Goal: Communication & Community: Answer question/provide support

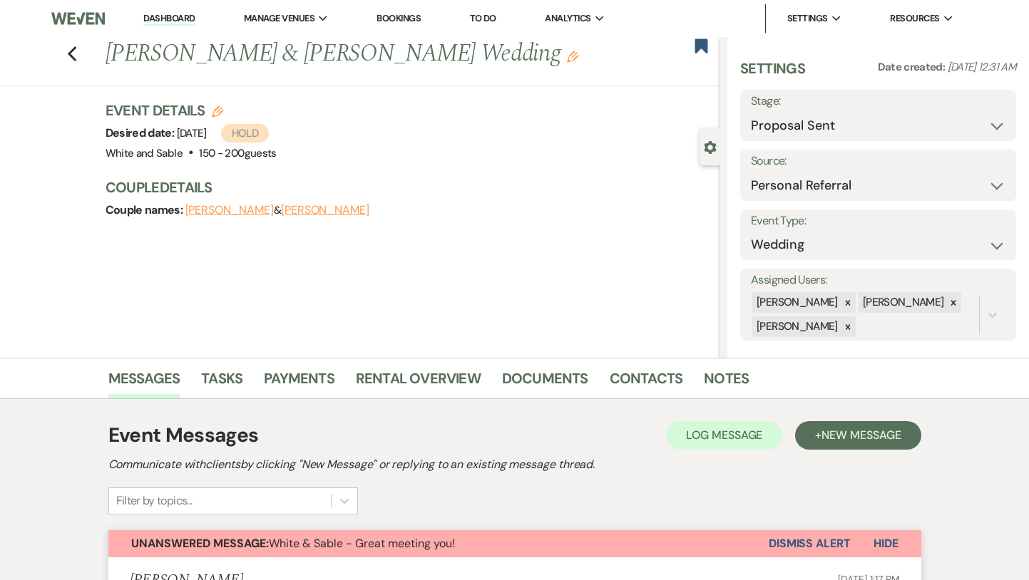
select select "6"
select select "12"
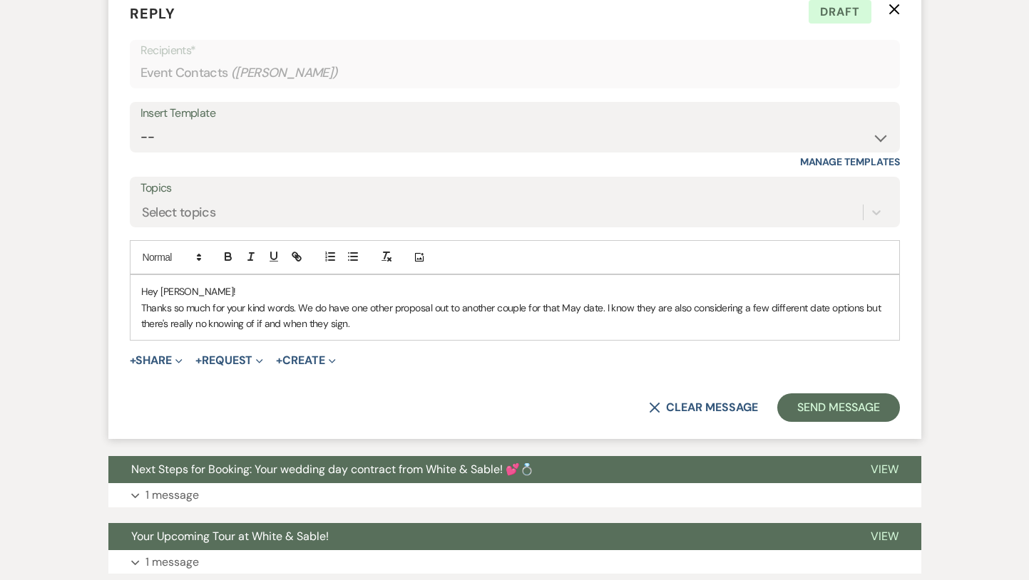
scroll to position [1334, 0]
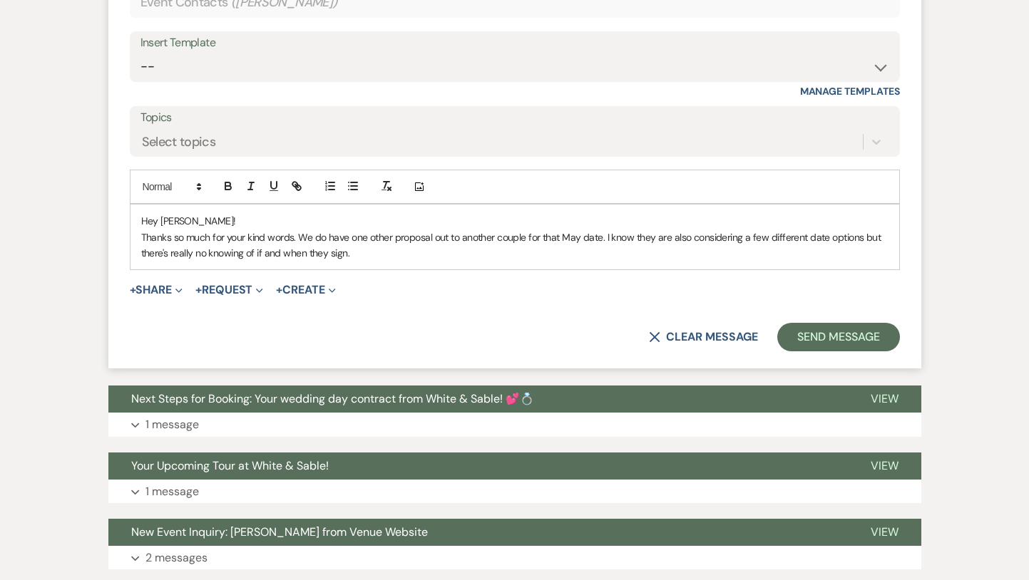
click at [368, 250] on p "Thanks so much for your kind words. We do have one other proposal out to anothe…" at bounding box center [514, 246] width 747 height 32
drag, startPoint x: 355, startPoint y: 254, endPoint x: 300, endPoint y: 239, distance: 56.9
click at [300, 239] on p "Thanks so much for your kind words. We do have one other proposal out to anothe…" at bounding box center [514, 246] width 747 height 32
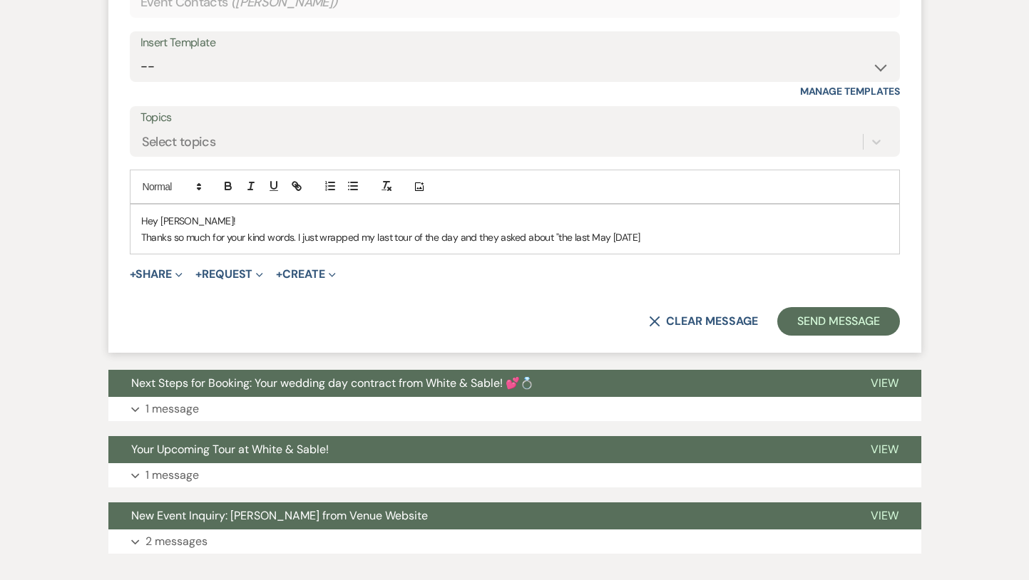
click at [634, 242] on p "Thanks so much for your kind words. I just wrapped my last tour of the day and …" at bounding box center [514, 238] width 747 height 16
drag, startPoint x: 684, startPoint y: 239, endPoint x: 526, endPoint y: 240, distance: 158.3
click at [526, 240] on p "Thanks so much for your kind words. I just wrapped my last tour of the day and …" at bounding box center [514, 238] width 747 height 16
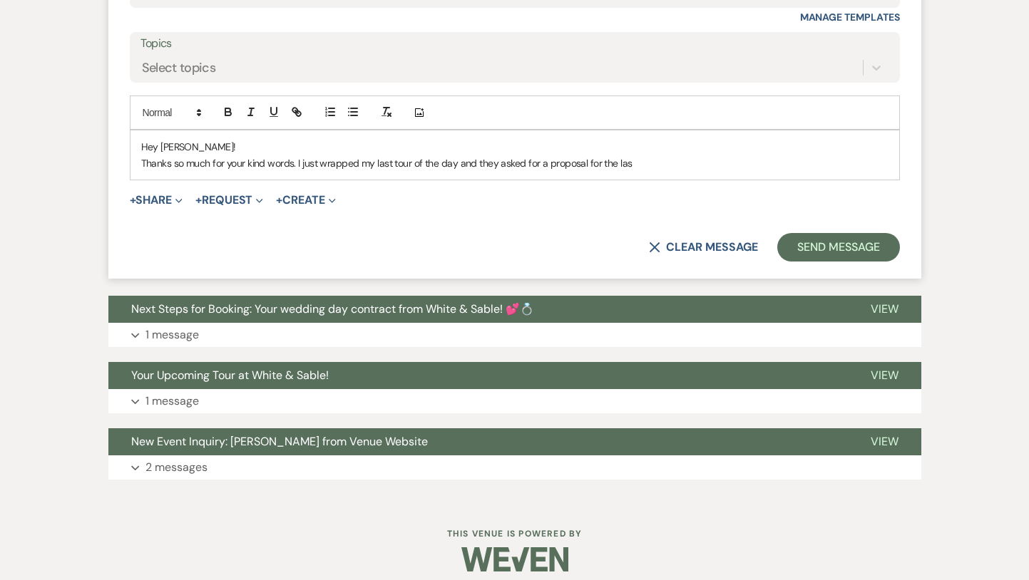
scroll to position [1420, 0]
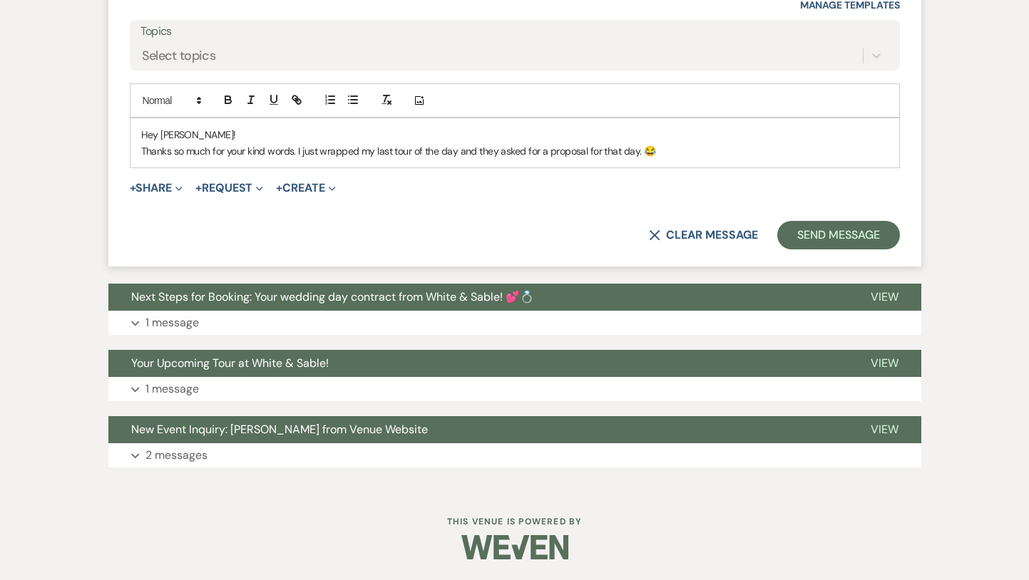
click at [618, 150] on p "Thanks so much for your kind words. I just wrapped my last tour of the day and …" at bounding box center [514, 151] width 747 height 16
click at [625, 148] on p "Thanks so much for your kind words. I just wrapped my last tour of the day and …" at bounding box center [514, 151] width 747 height 16
click at [710, 148] on p "Thanks so much for your kind words. I just wrapped my last tour of the day and …" at bounding box center [514, 151] width 747 height 16
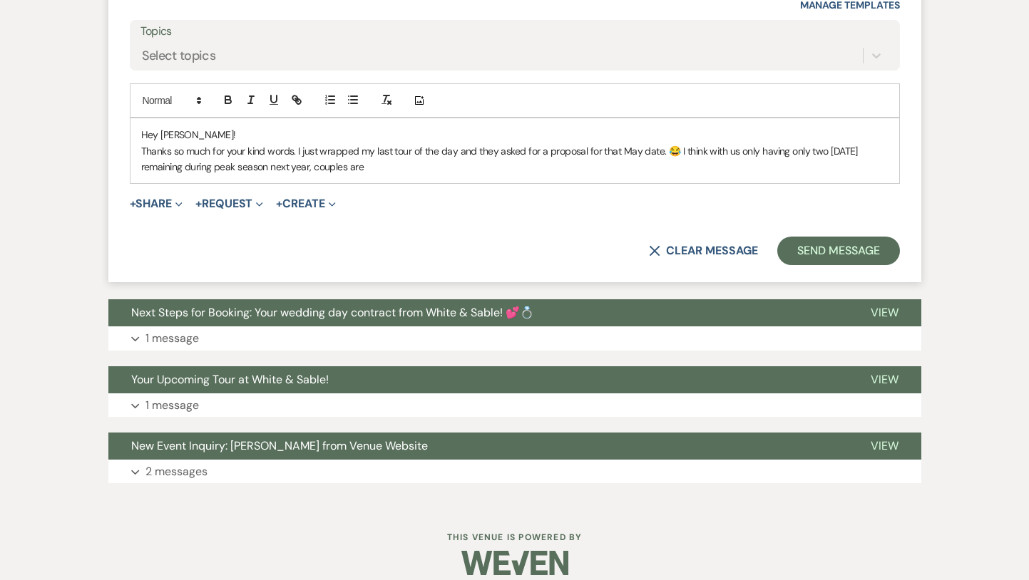
drag, startPoint x: 748, startPoint y: 172, endPoint x: 672, endPoint y: 143, distance: 81.0
click at [672, 143] on p "Thanks so much for your kind words. I just wrapped my last tour of the day and …" at bounding box center [514, 159] width 747 height 32
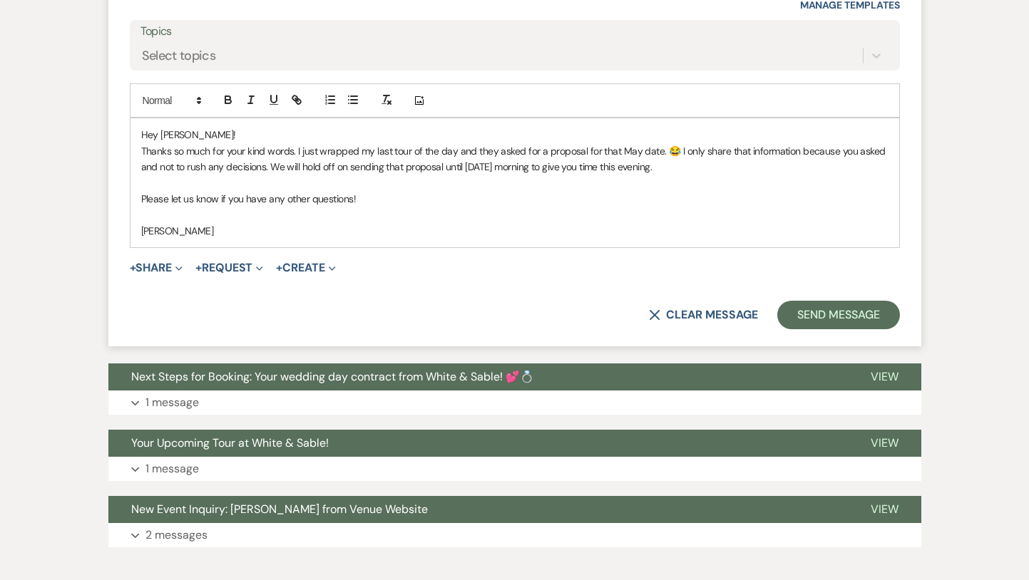
click at [638, 152] on p "Thanks so much for your kind words. I just wrapped my last tour of the day and …" at bounding box center [514, 159] width 747 height 32
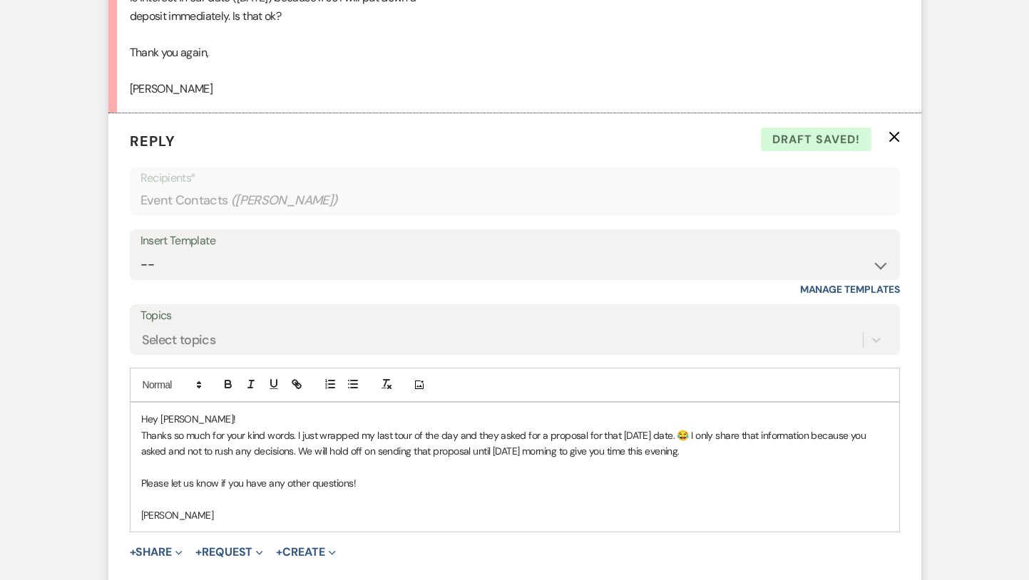
scroll to position [1138, 0]
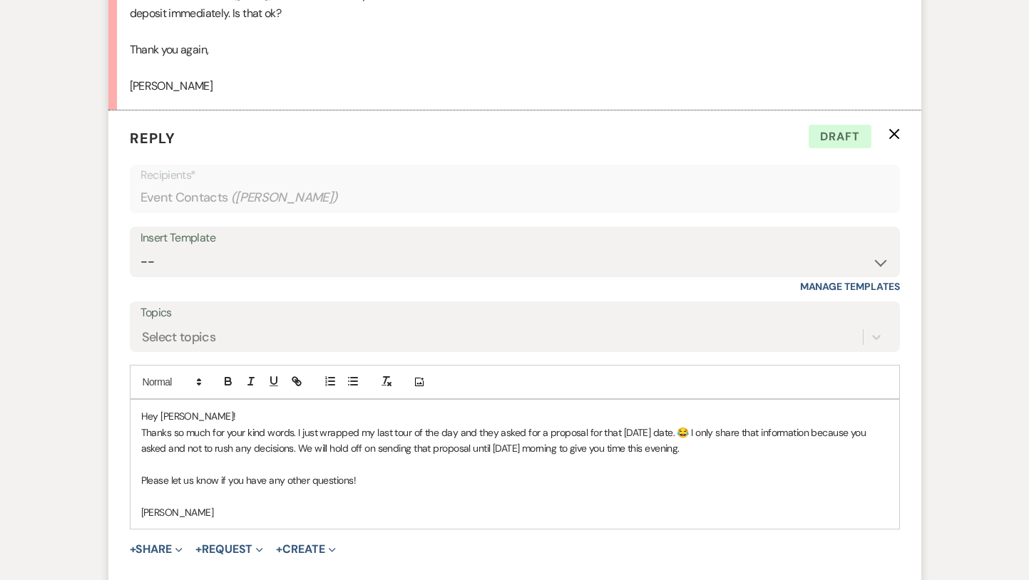
click at [693, 447] on p "Thanks so much for your kind words. I just wrapped my last tour of the day and …" at bounding box center [514, 441] width 747 height 32
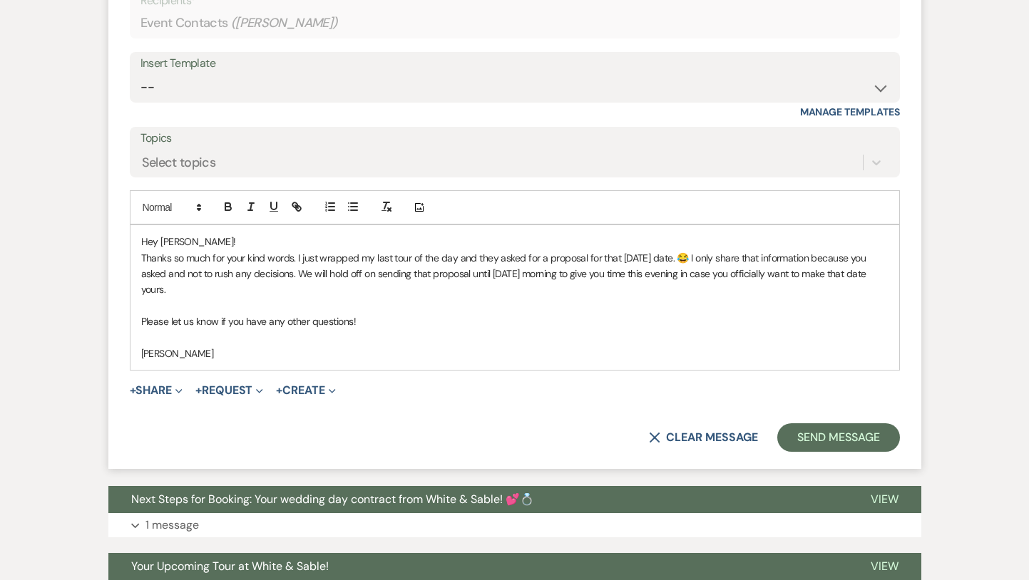
scroll to position [1332, 0]
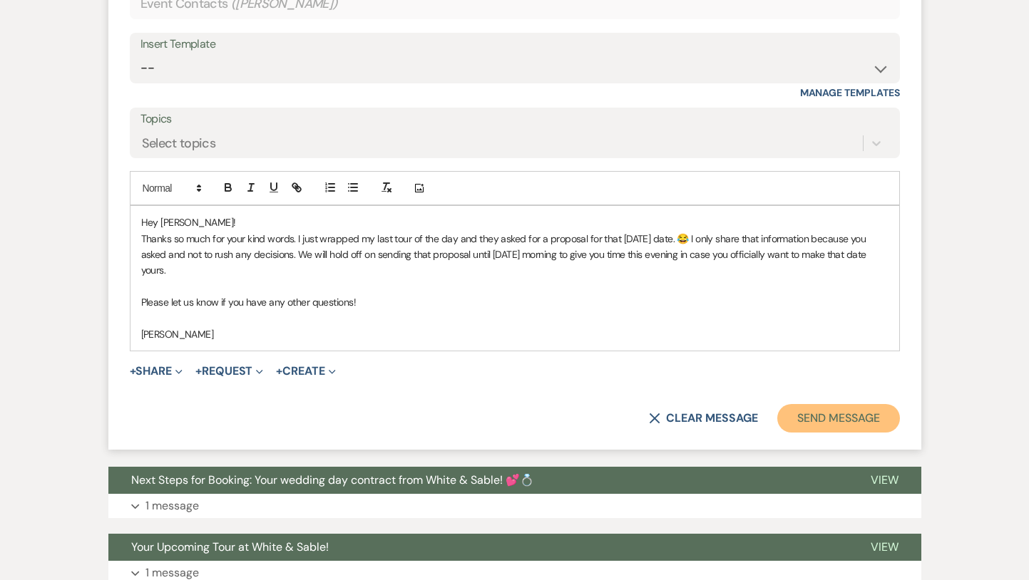
click at [828, 425] on button "Send Message" at bounding box center [838, 418] width 122 height 29
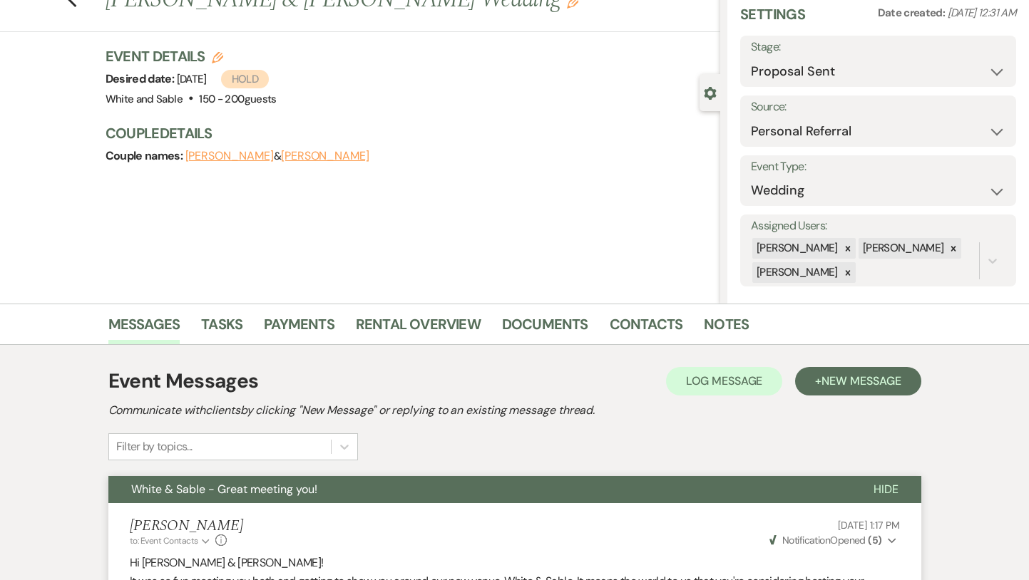
scroll to position [0, 0]
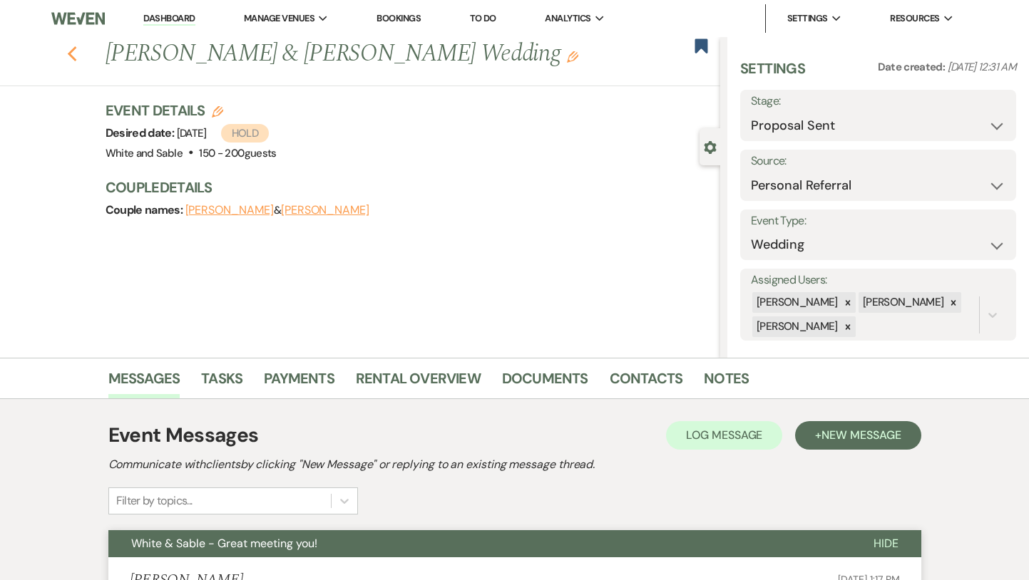
click at [73, 55] on icon "Previous" at bounding box center [72, 54] width 11 height 17
select select "6"
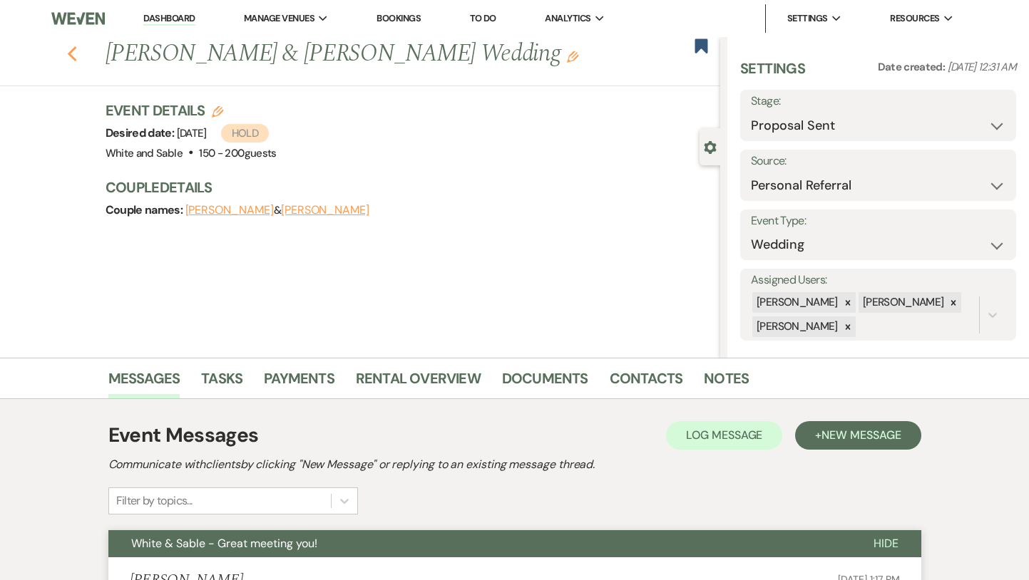
select select "6"
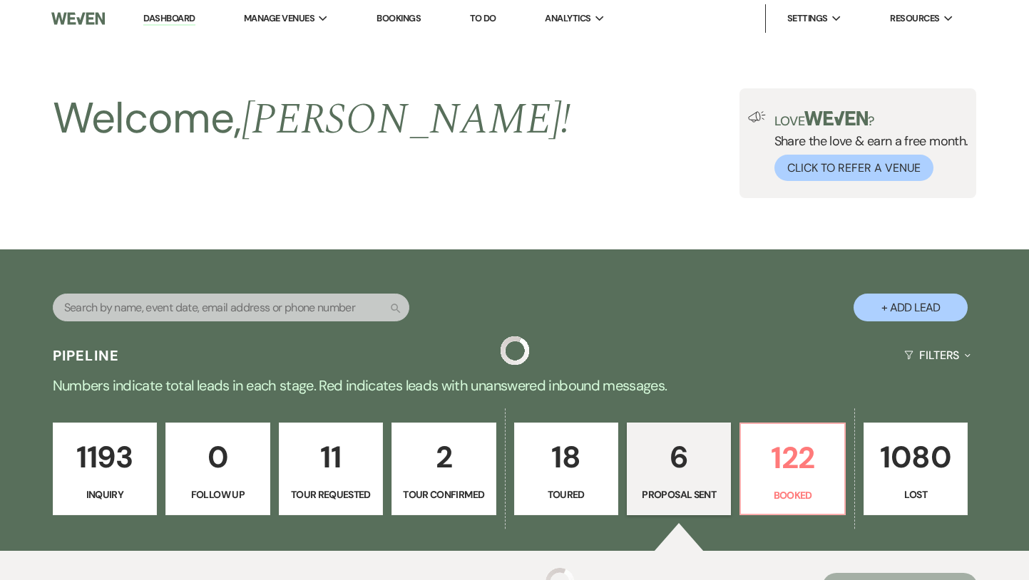
scroll to position [420, 0]
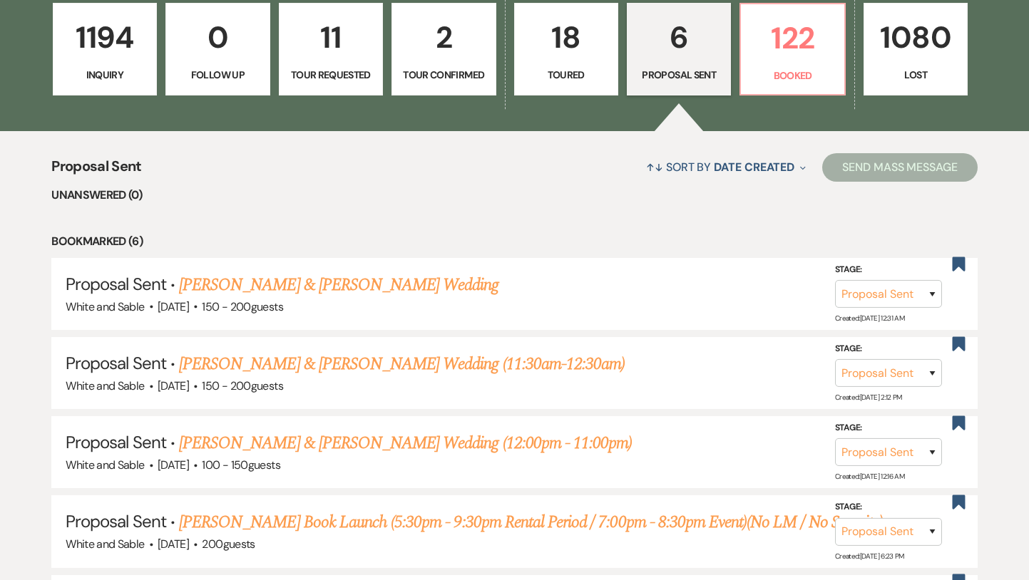
click at [327, 62] on link "11 Tour Requested" at bounding box center [331, 49] width 104 height 93
select select "2"
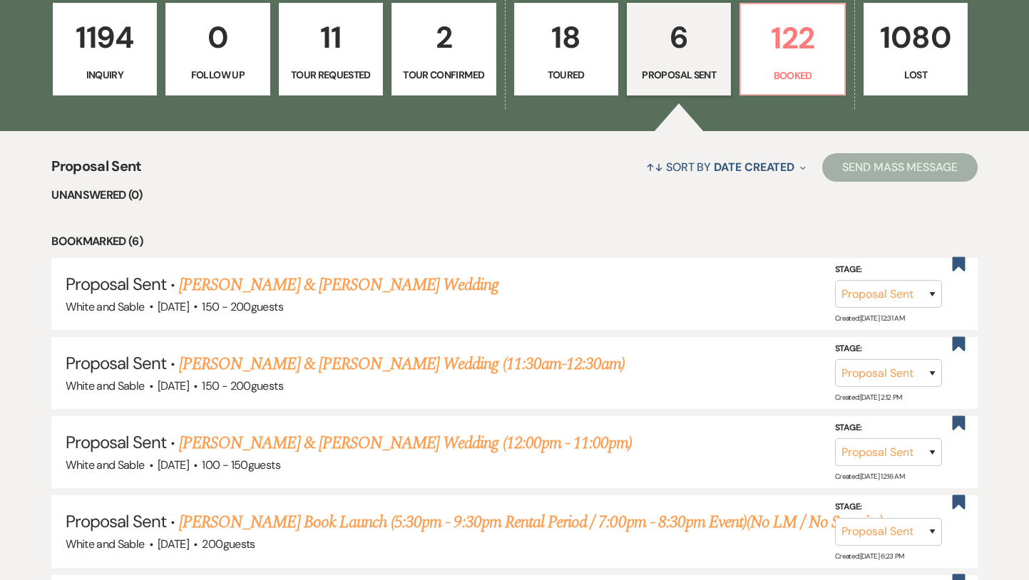
select select "2"
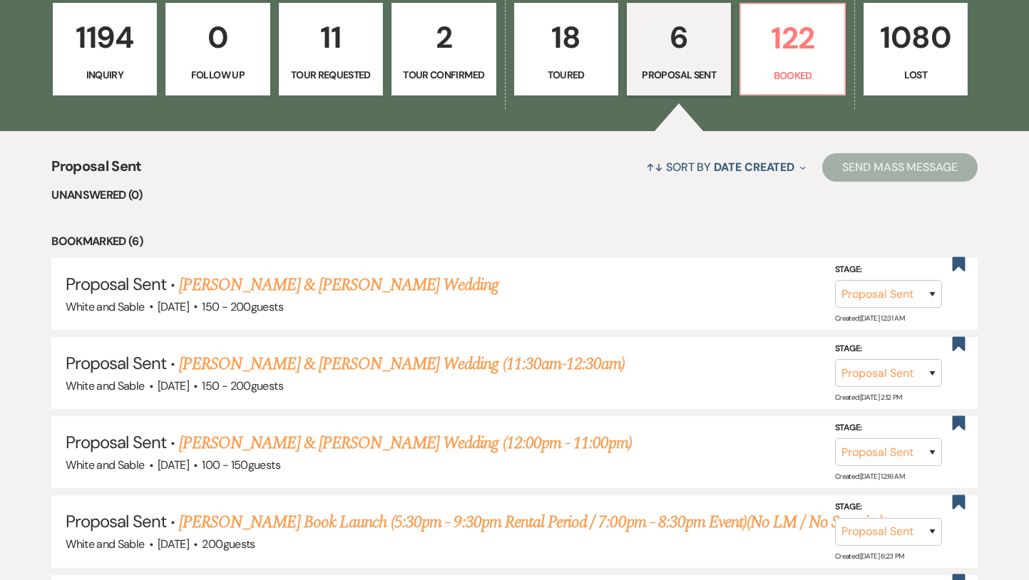
select select "2"
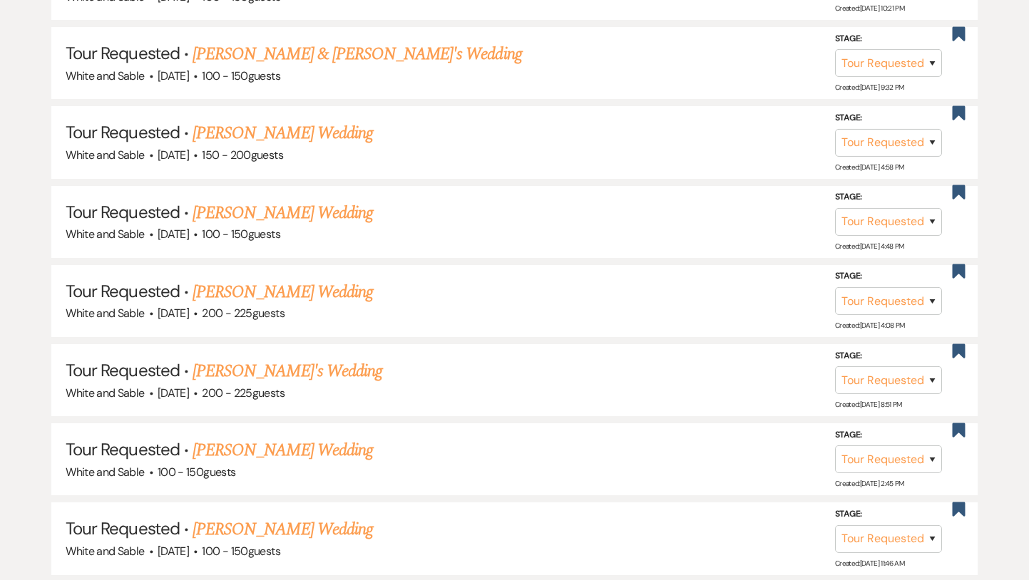
scroll to position [813, 0]
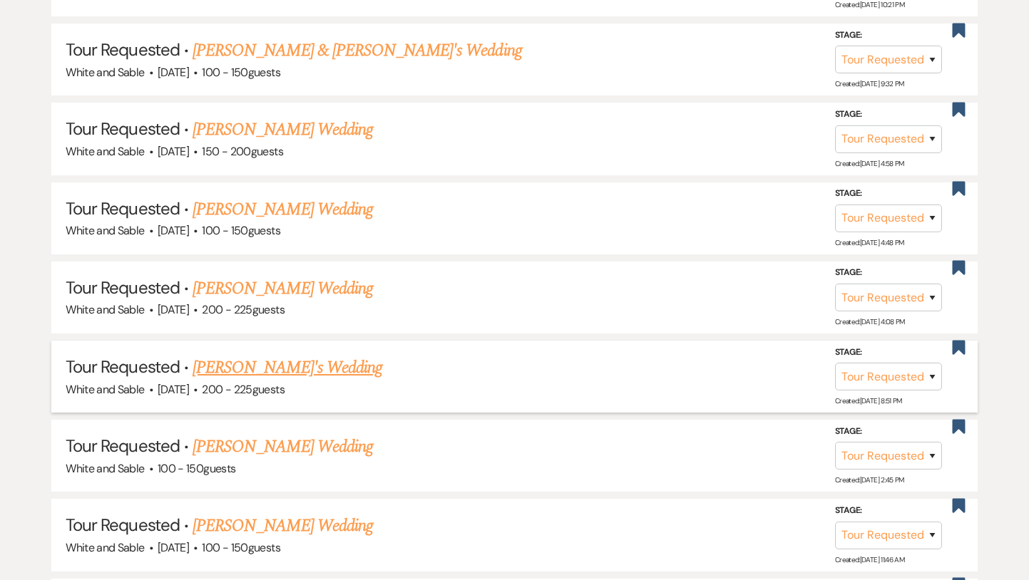
click at [287, 356] on link "[PERSON_NAME]'s Wedding" at bounding box center [288, 368] width 190 height 26
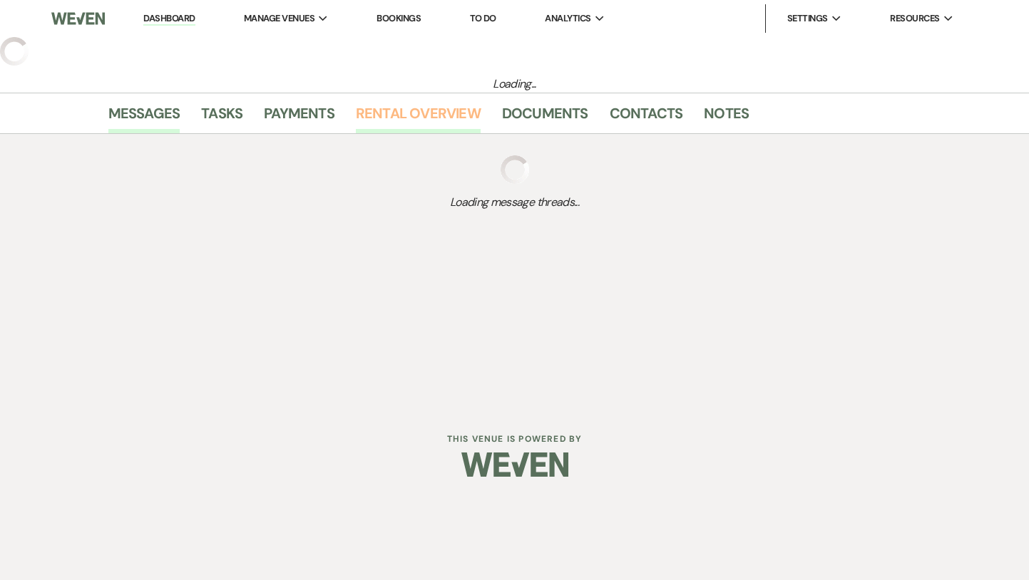
select select "2"
select select "5"
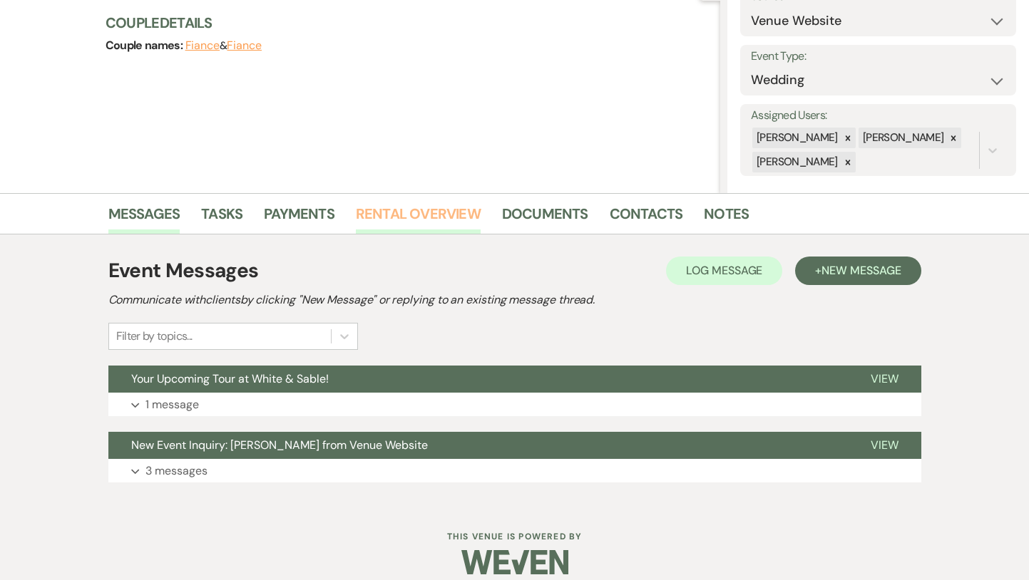
scroll to position [180, 0]
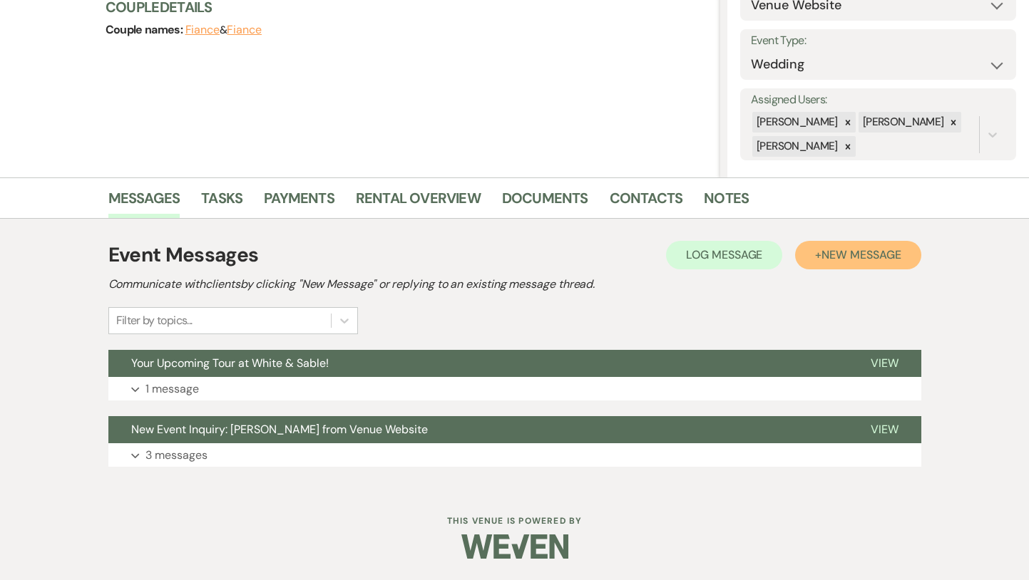
click at [857, 252] on span "New Message" at bounding box center [860, 254] width 79 height 15
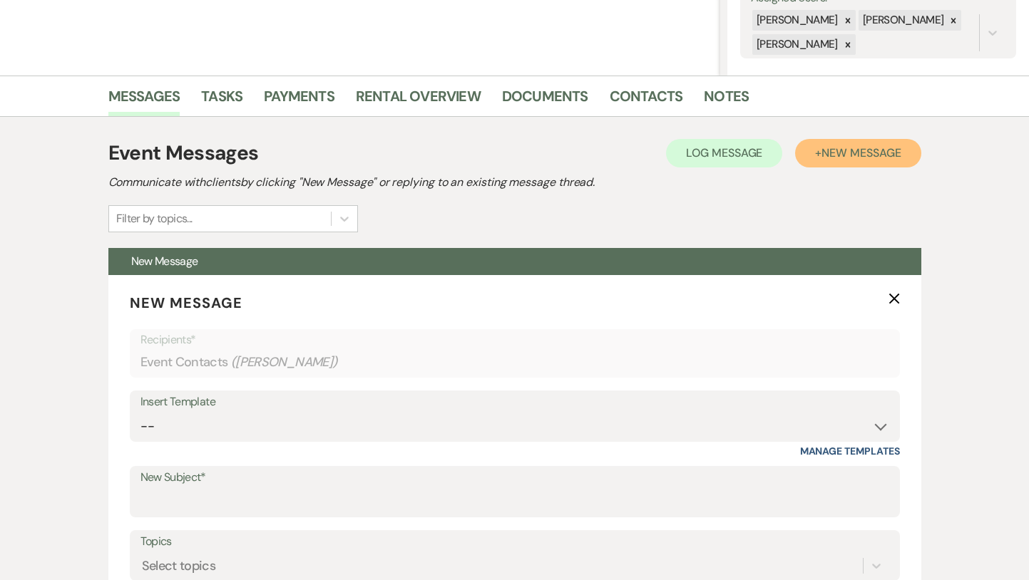
scroll to position [359, 0]
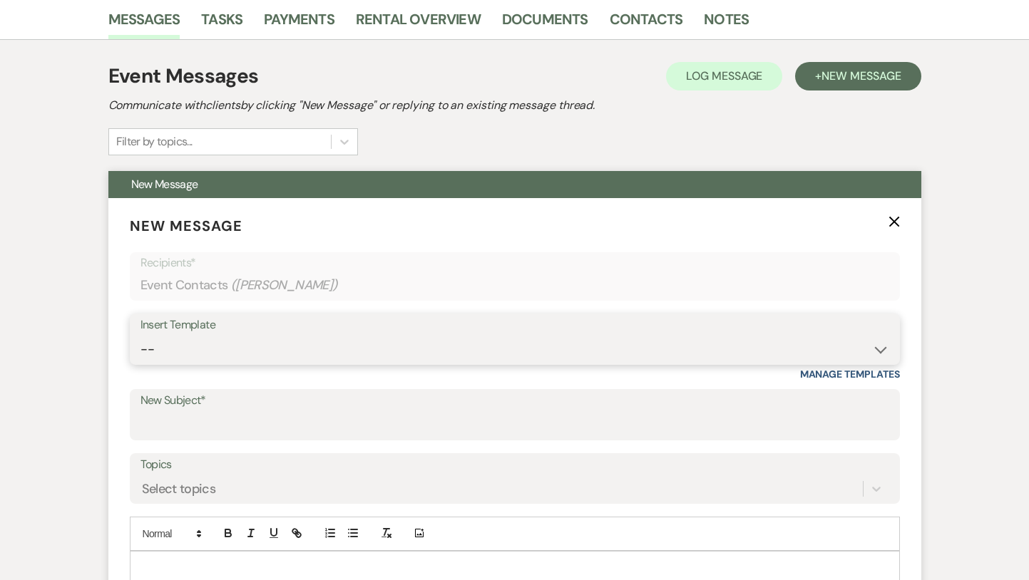
click at [443, 353] on select "-- Inquiry Response (Venue Guide) Schedule - Venue Tour Appt Confirmation Sched…" at bounding box center [514, 350] width 749 height 28
select select "3610"
type input "Let's Meet - Tour White & Sable!"
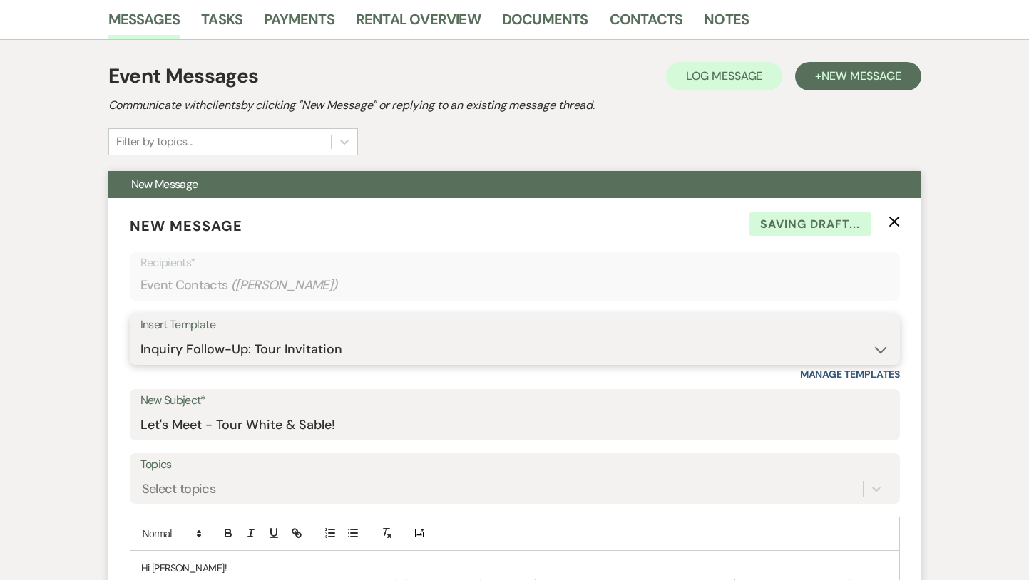
click at [351, 352] on select "-- Inquiry Response (Venue Guide) Schedule - Venue Tour Appt Confirmation Sched…" at bounding box center [514, 350] width 749 height 28
select select "3329"
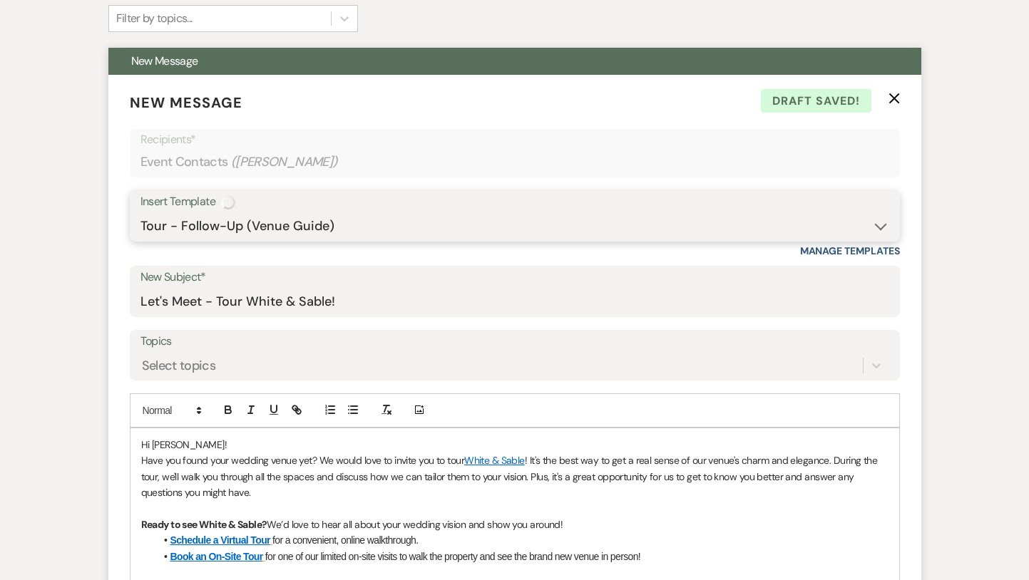
type input "White & Sable - Great meeting you!"
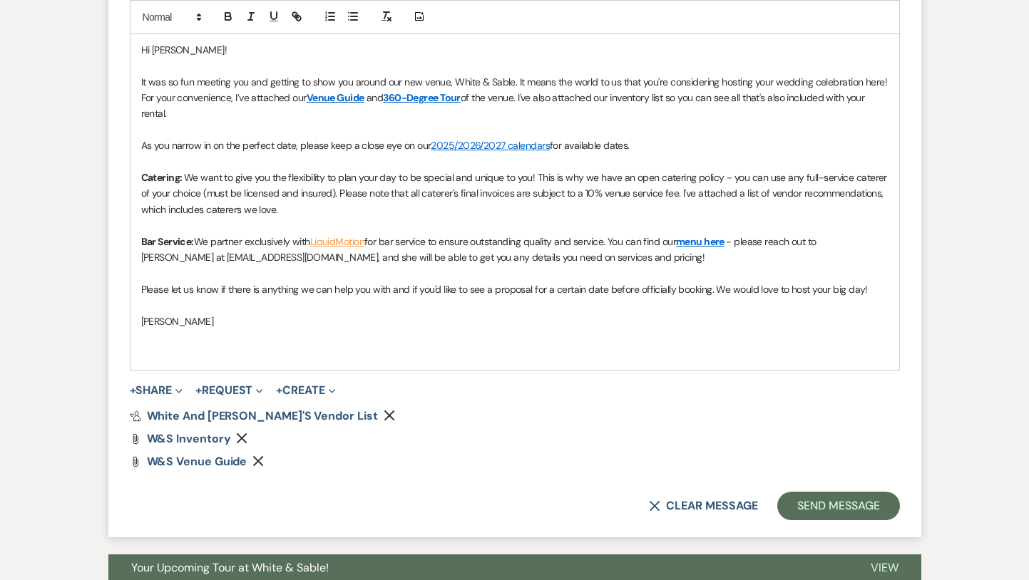
scroll to position [881, 0]
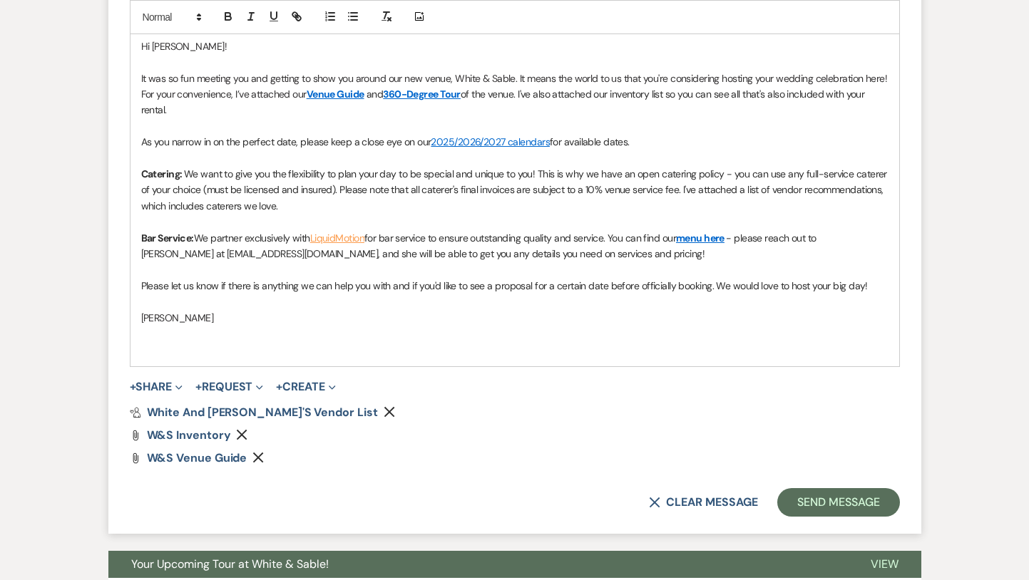
click at [248, 79] on span "It was so fun meeting you and getting to show you around our new venue, White &…" at bounding box center [515, 86] width 749 height 29
click at [324, 202] on p "﻿Catering: We want to give you the flexibility to plan your day to be special a…" at bounding box center [514, 190] width 747 height 48
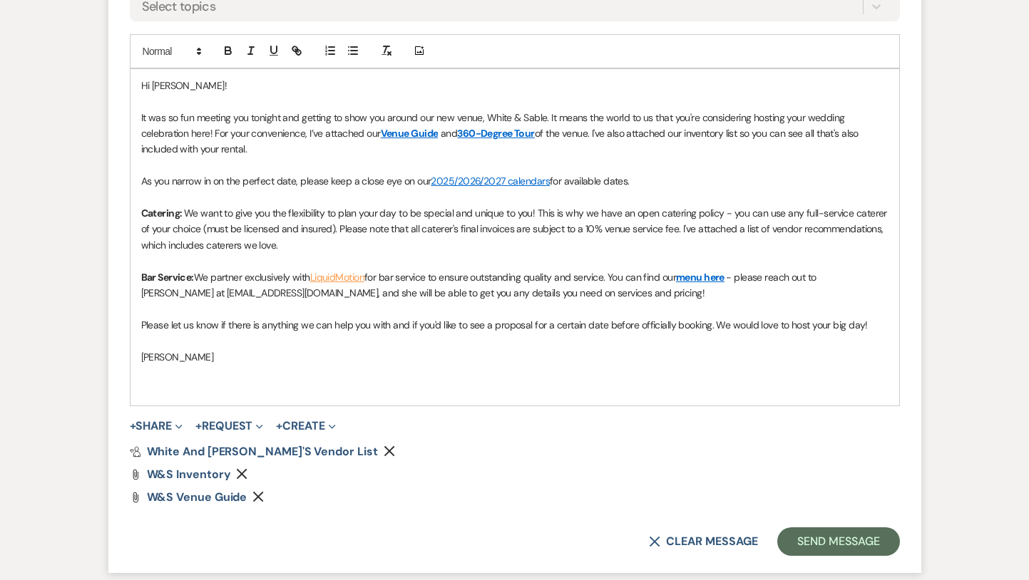
scroll to position [784, 0]
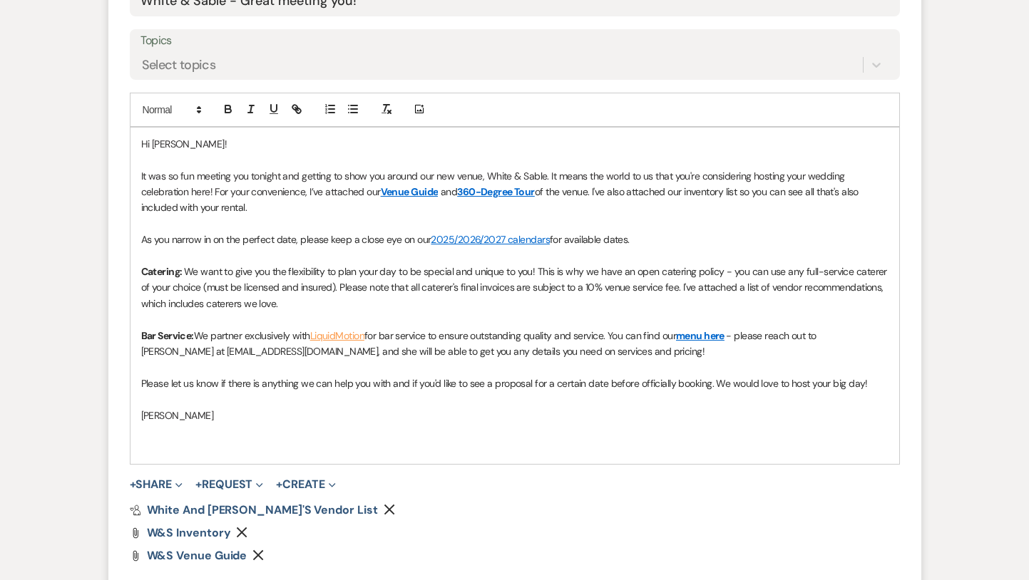
click at [249, 153] on p at bounding box center [514, 160] width 747 height 16
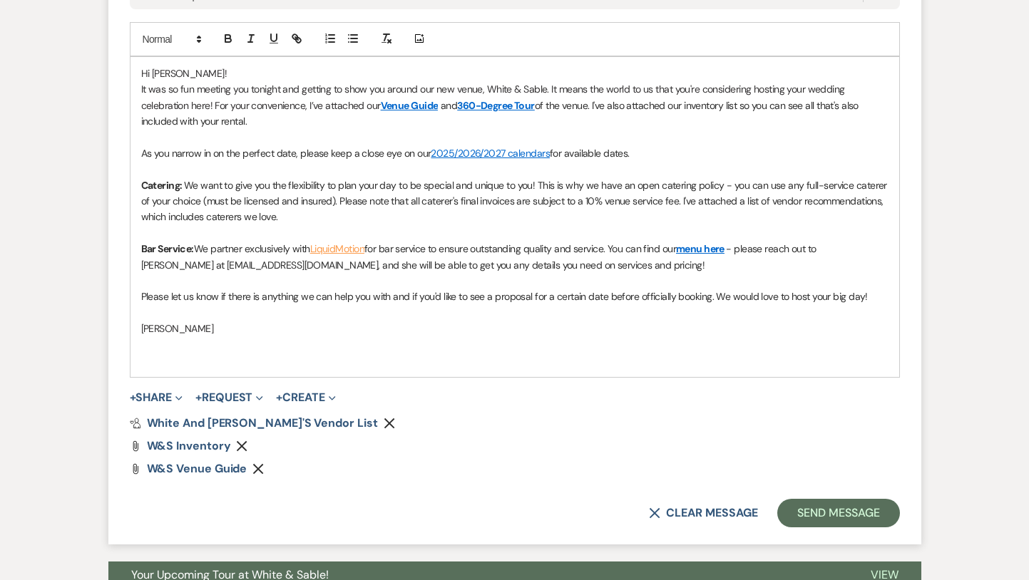
scroll to position [855, 0]
click at [807, 511] on button "Send Message" at bounding box center [838, 512] width 122 height 29
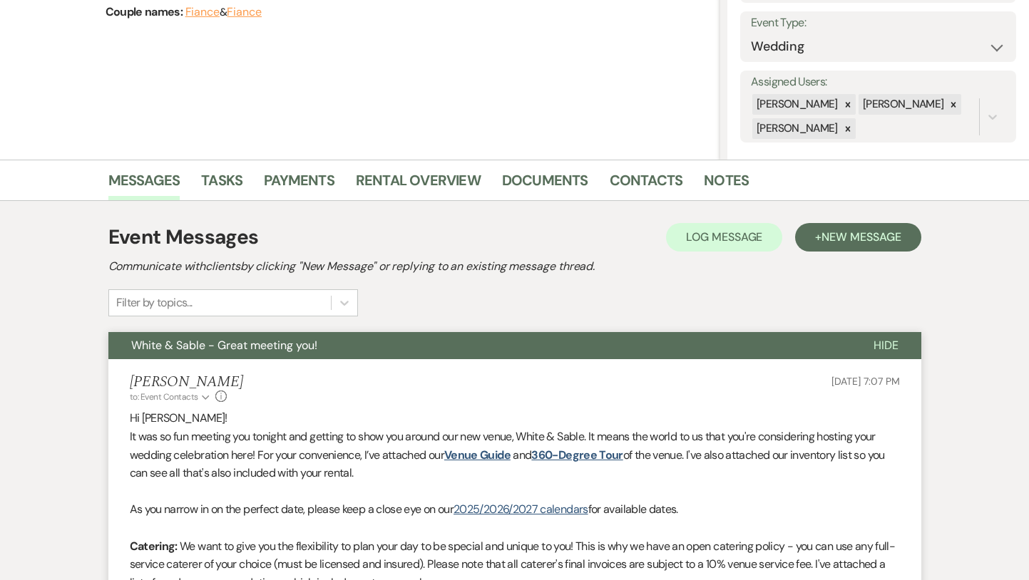
scroll to position [0, 0]
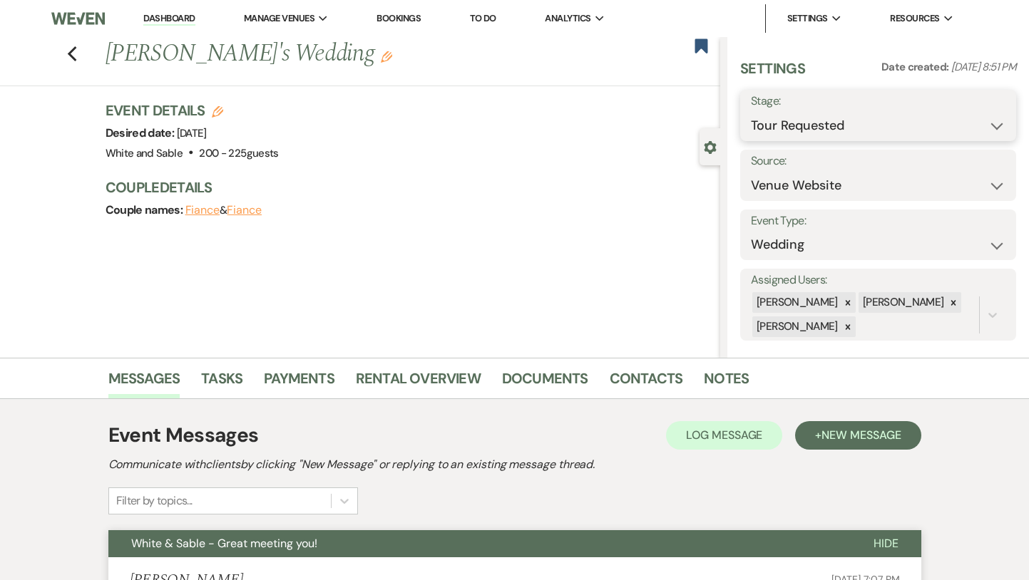
click at [771, 127] on select "Inquiry Follow Up Tour Requested Tour Confirmed Toured Proposal Sent Booked Lost" at bounding box center [878, 126] width 255 height 28
select select "5"
click at [981, 108] on button "Save" at bounding box center [988, 115] width 56 height 29
click at [76, 53] on icon "Previous" at bounding box center [72, 54] width 11 height 17
select select "2"
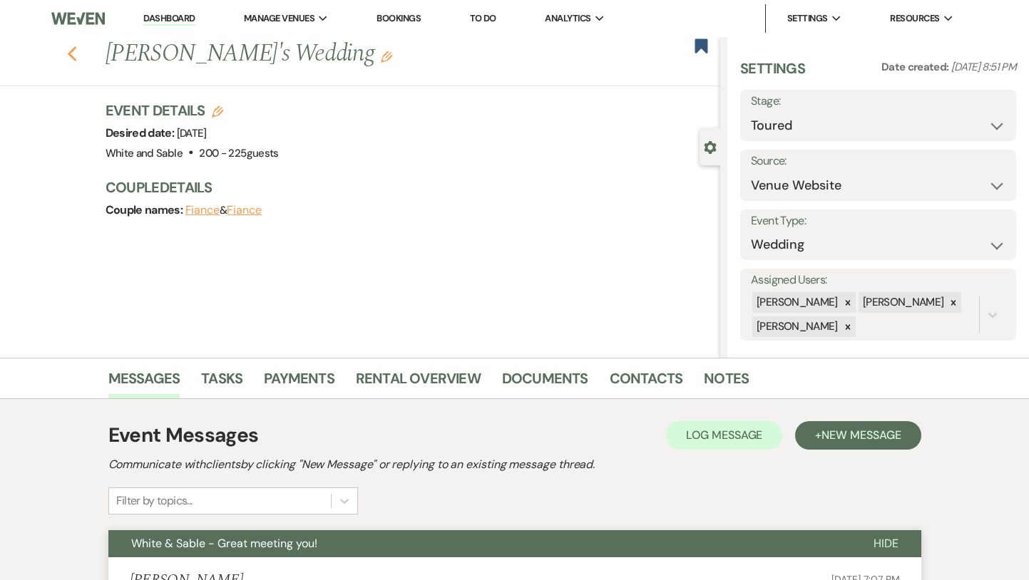
select select "2"
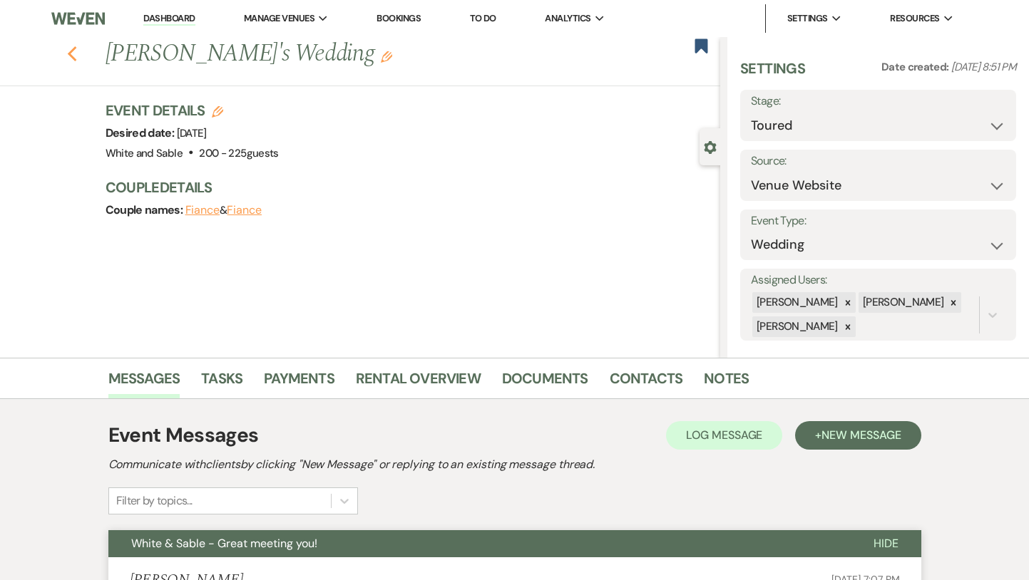
select select "5"
select select "2"
